Goal: Task Accomplishment & Management: Complete application form

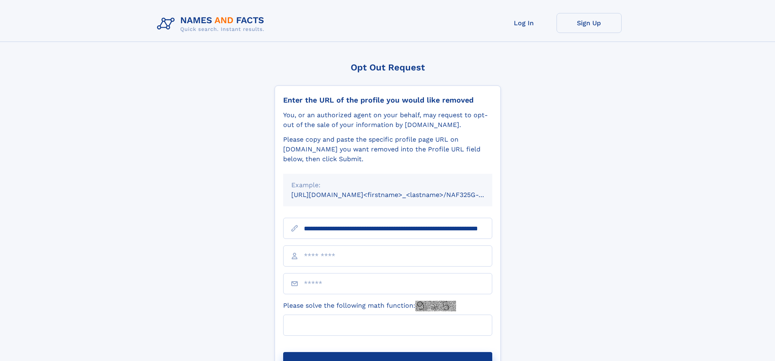
scroll to position [0, 79]
type input "**********"
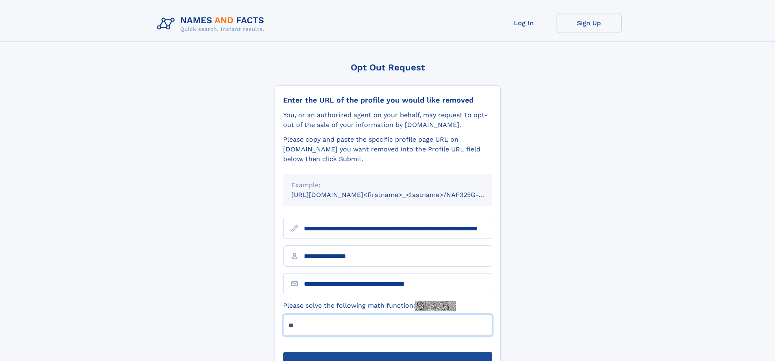
type input "**"
click at [387, 352] on button "Submit Opt Out Request" at bounding box center [387, 365] width 209 height 26
